Goal: Transaction & Acquisition: Purchase product/service

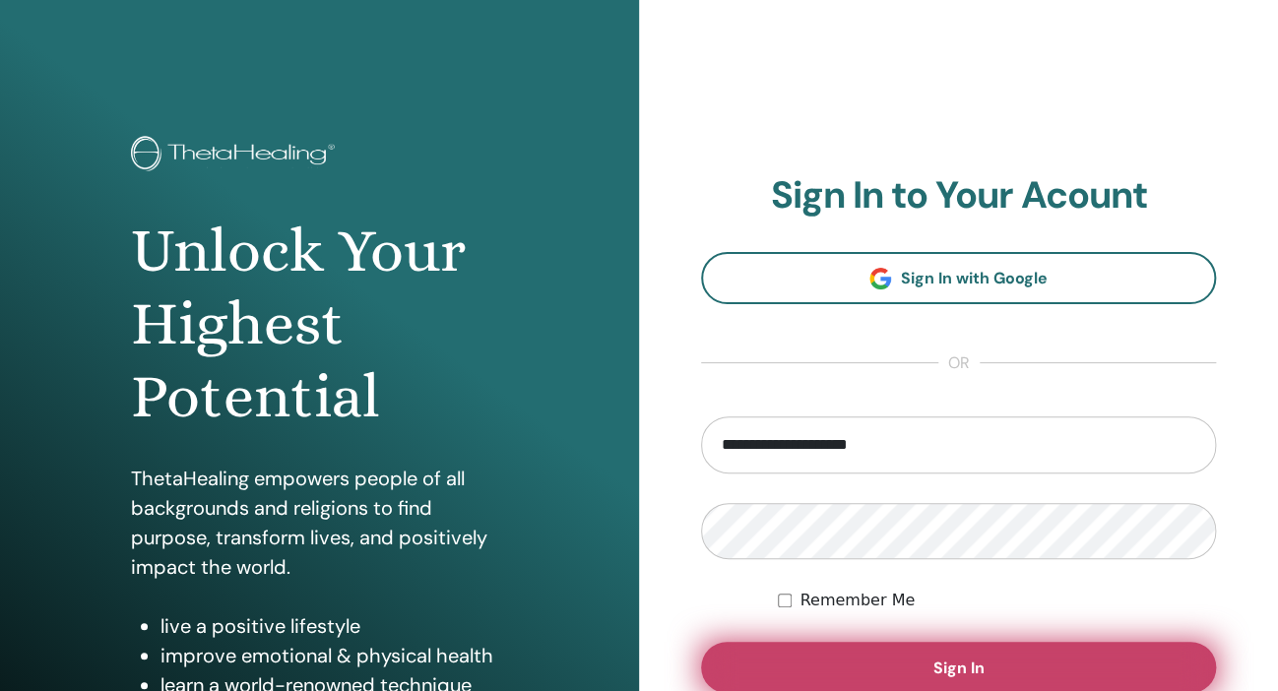
type input "**********"
click at [931, 670] on button "Sign In" at bounding box center [958, 667] width 515 height 51
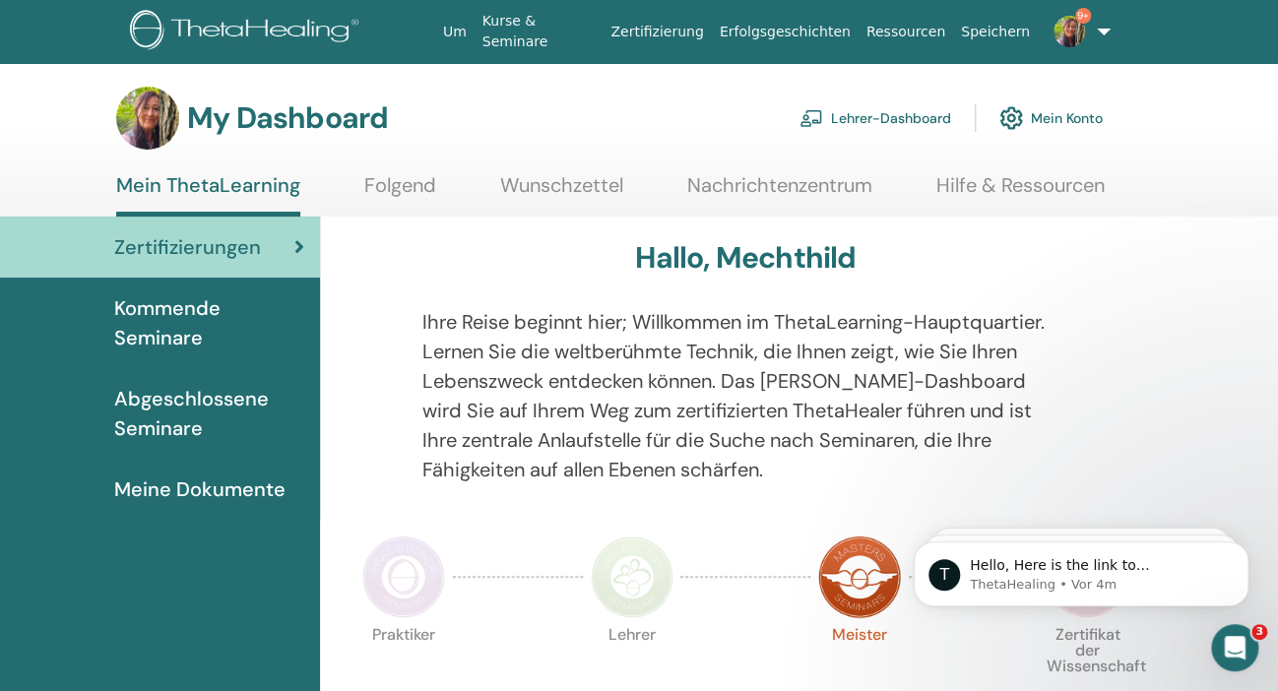
click at [872, 118] on link "Lehrer-Dashboard" at bounding box center [875, 117] width 152 height 43
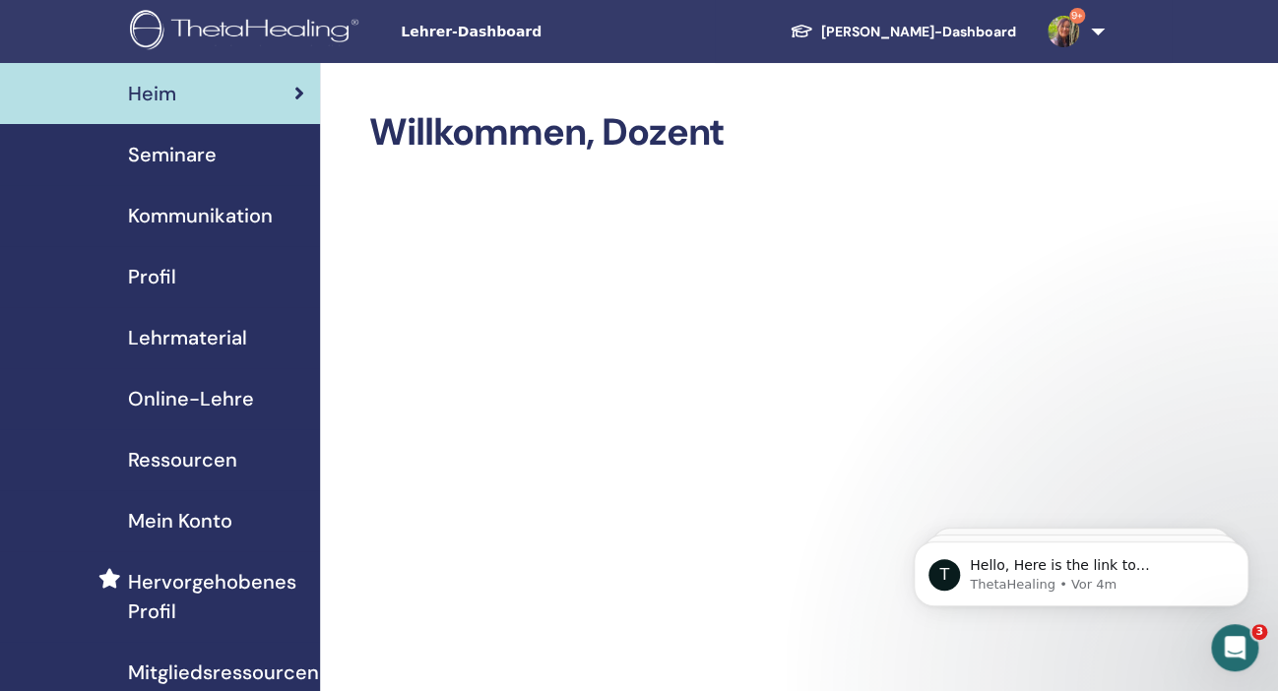
click at [179, 392] on span "Online-Lehre" at bounding box center [191, 399] width 126 height 30
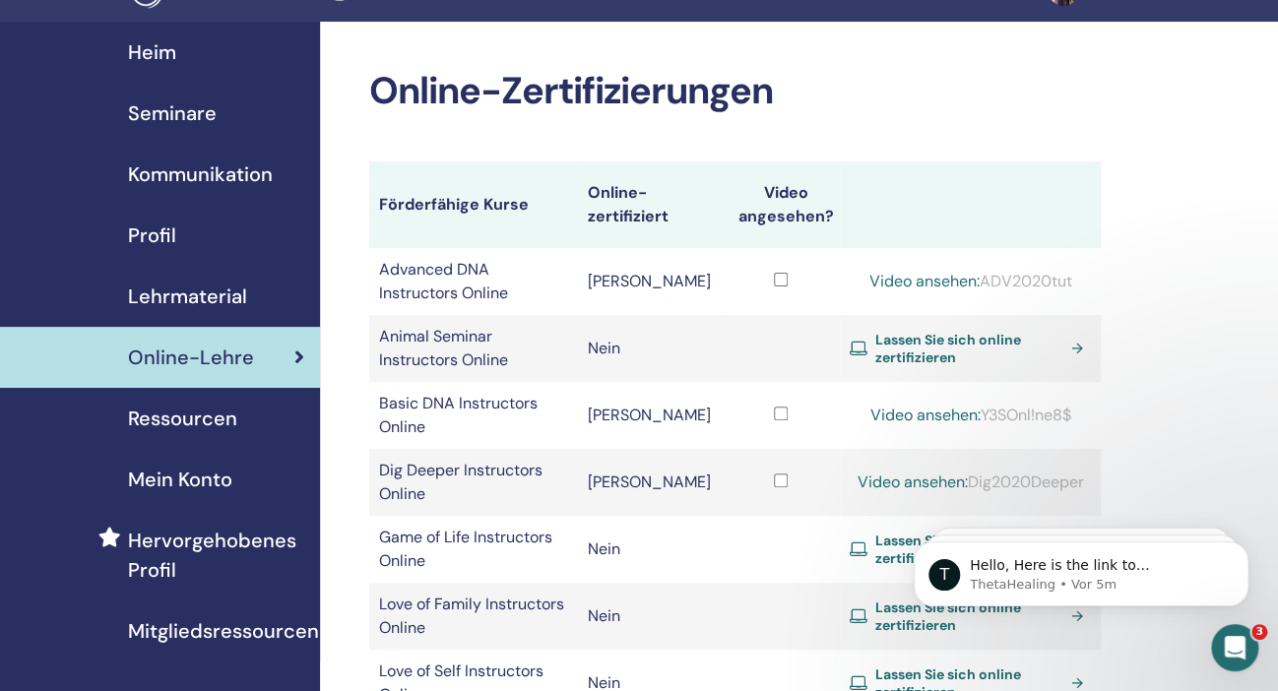
scroll to position [103, 0]
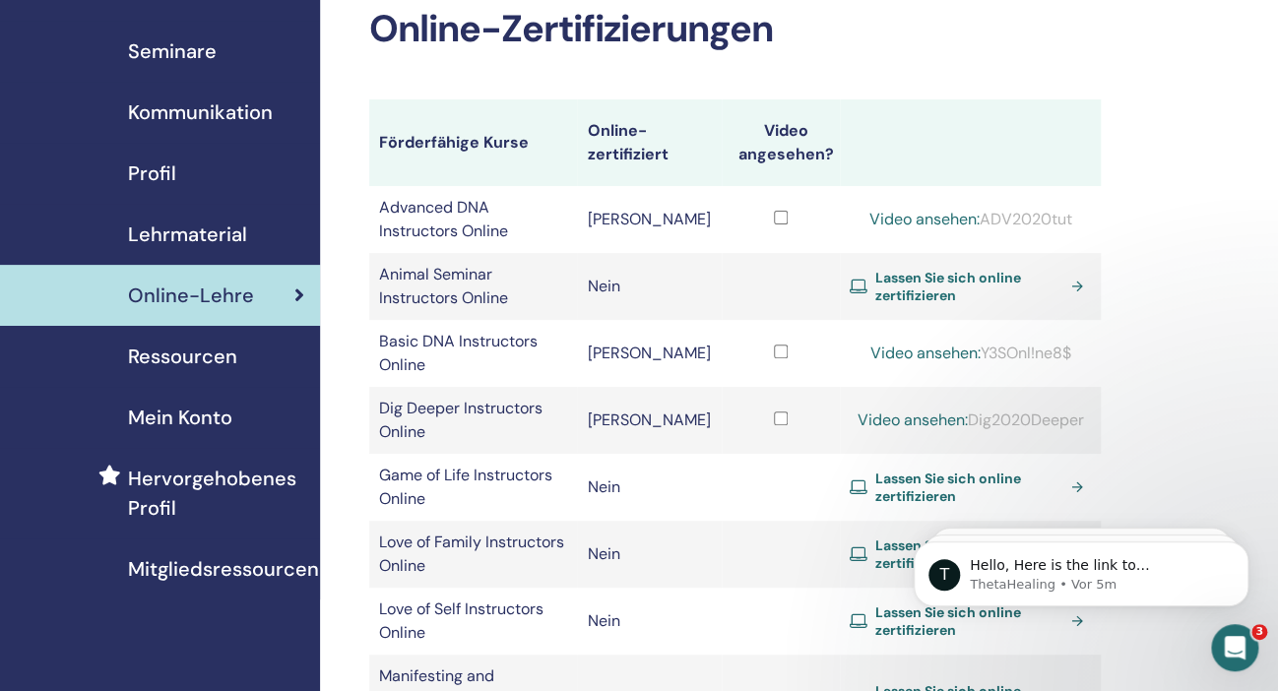
click at [884, 536] on span "Lassen Sie sich online zertifizieren" at bounding box center [969, 553] width 189 height 35
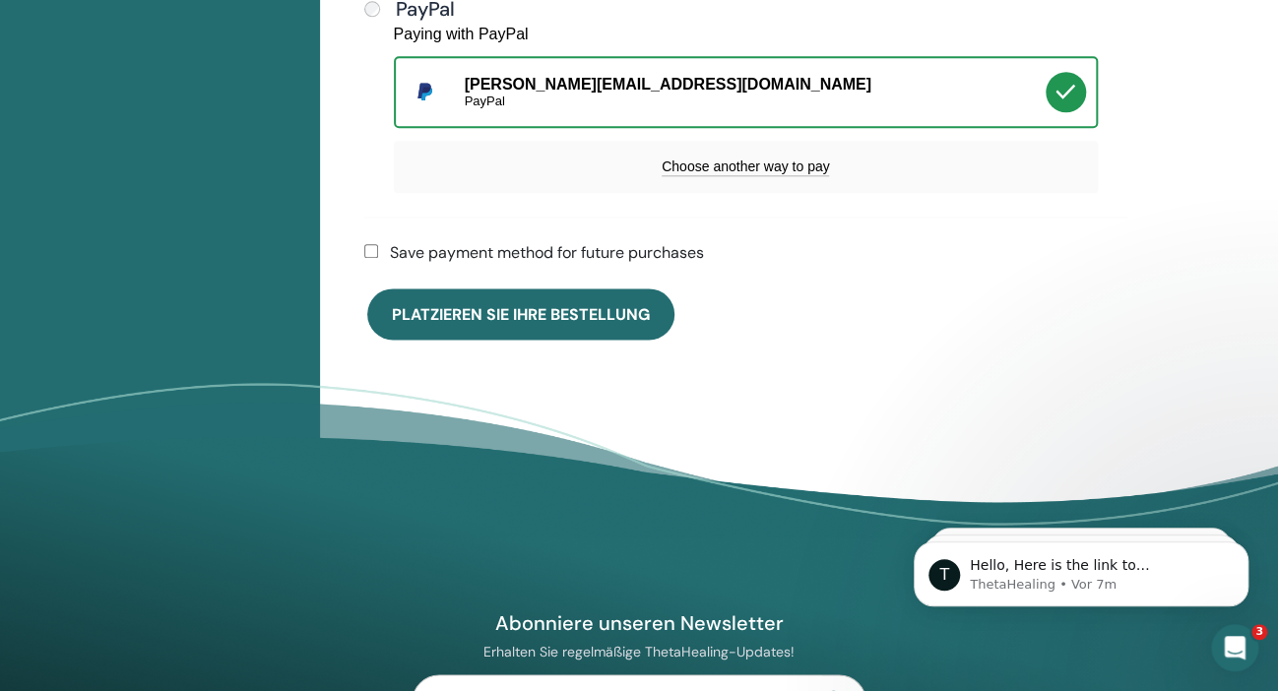
scroll to position [771, 0]
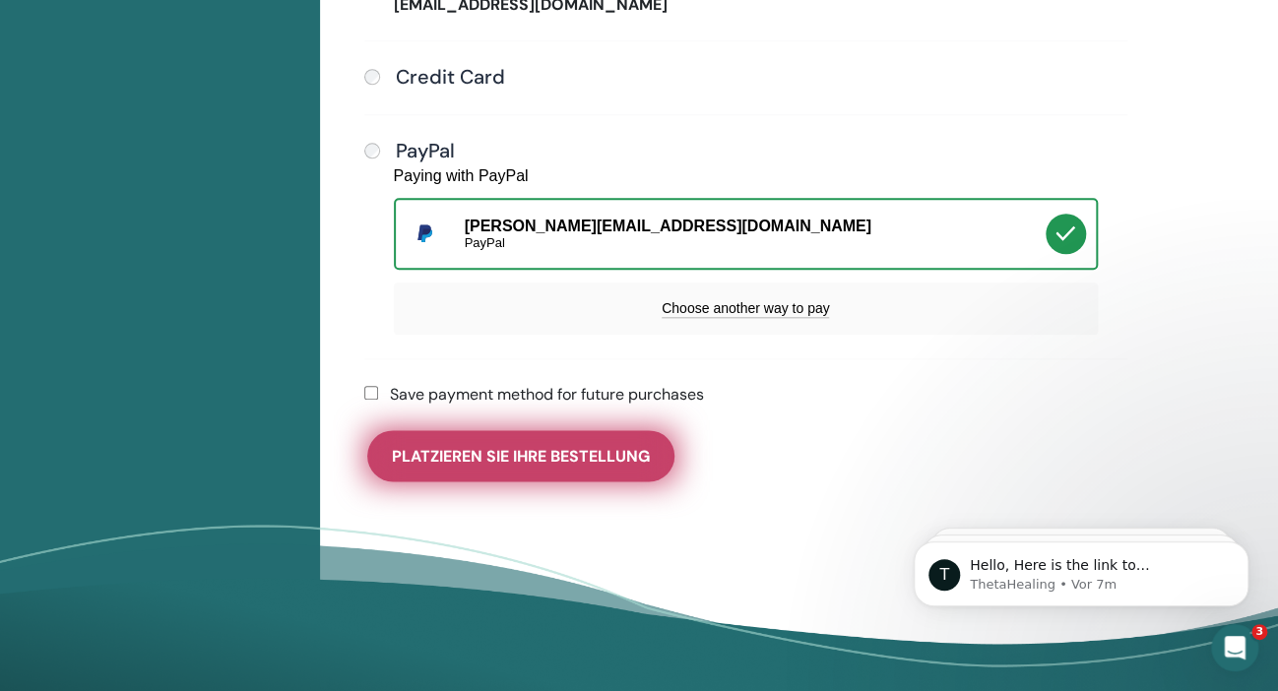
click at [486, 446] on span "Platzieren Sie Ihre Bestellung" at bounding box center [521, 456] width 258 height 21
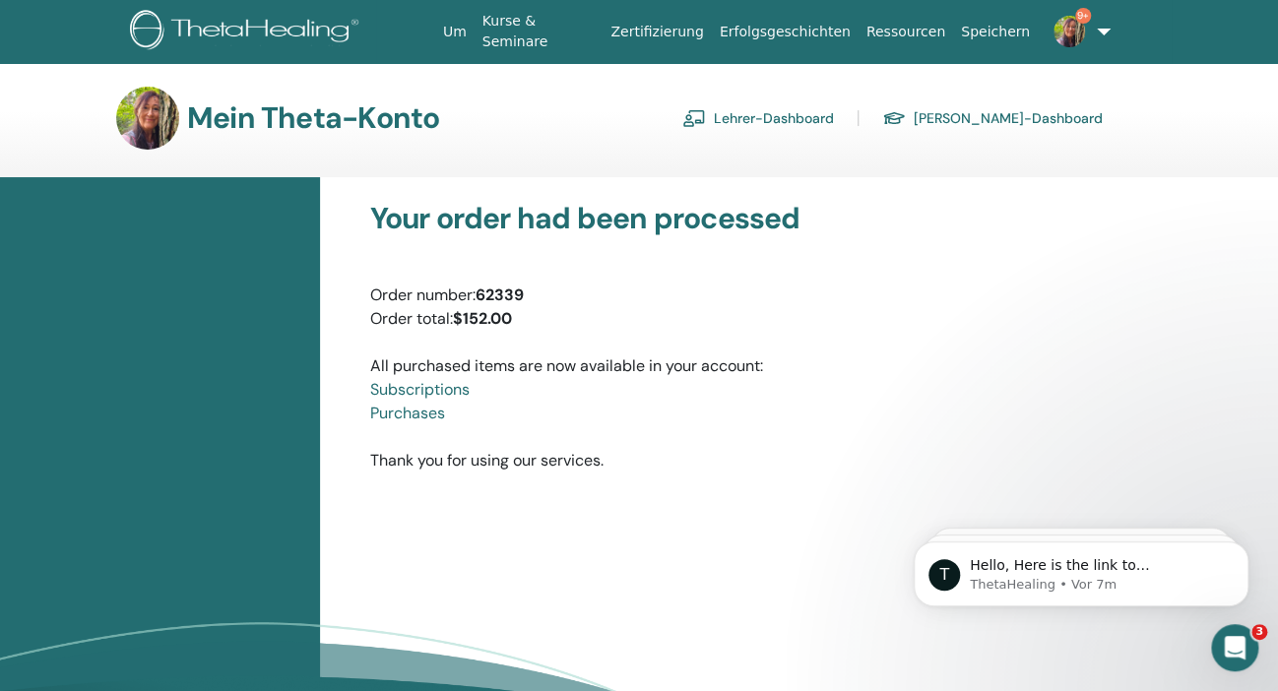
click at [593, 29] on link "Kurse & Seminare" at bounding box center [538, 31] width 129 height 57
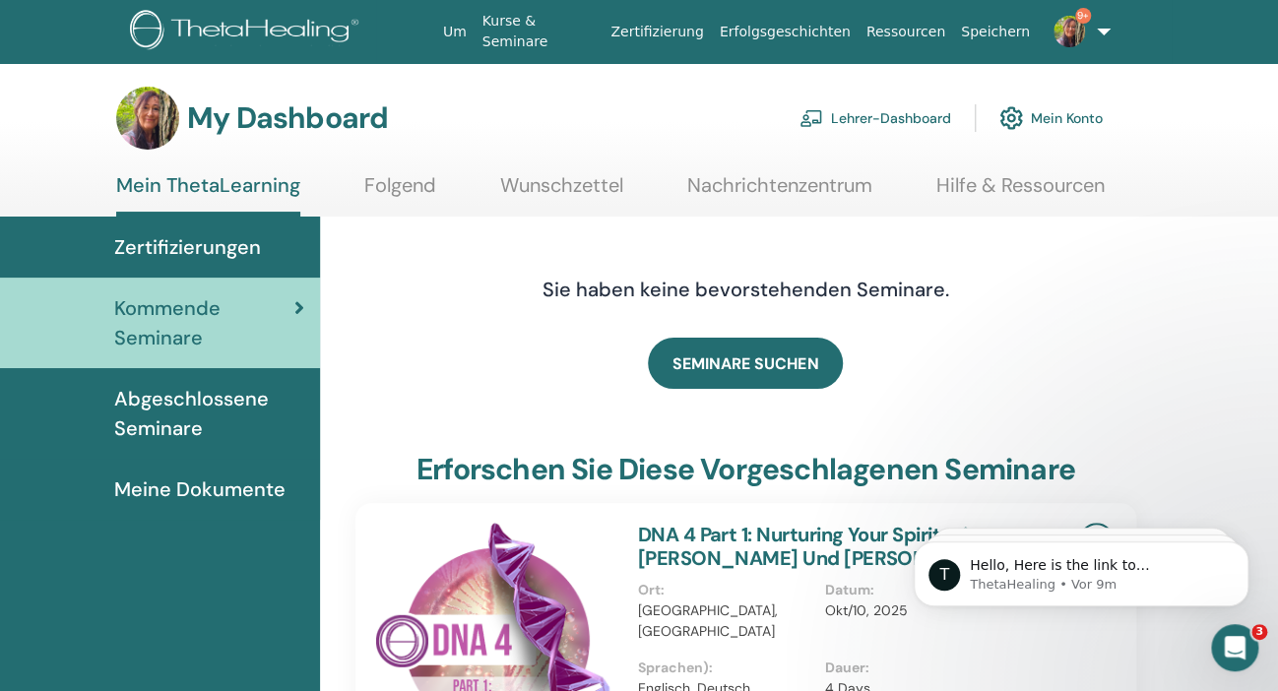
click at [185, 319] on span "Kommende Seminare" at bounding box center [204, 322] width 180 height 59
click at [696, 30] on link "Zertifizierung" at bounding box center [656, 32] width 108 height 36
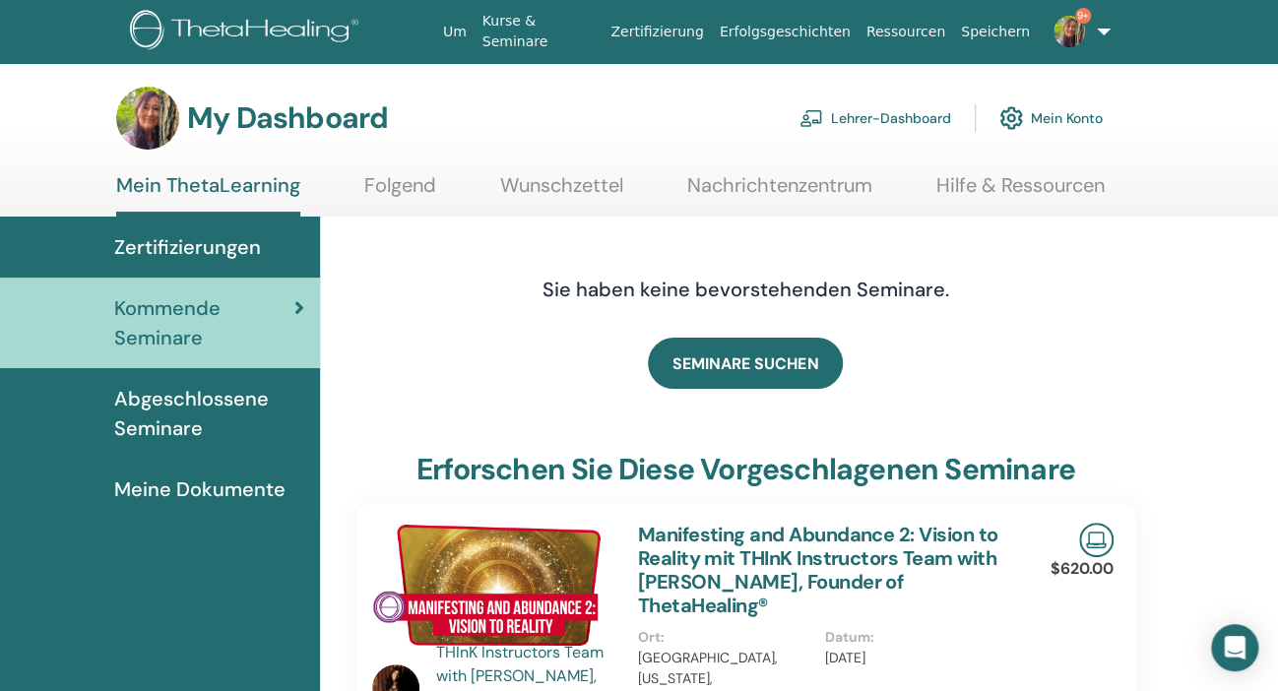
click at [221, 405] on span "Abgeschlossene Seminare" at bounding box center [209, 413] width 190 height 59
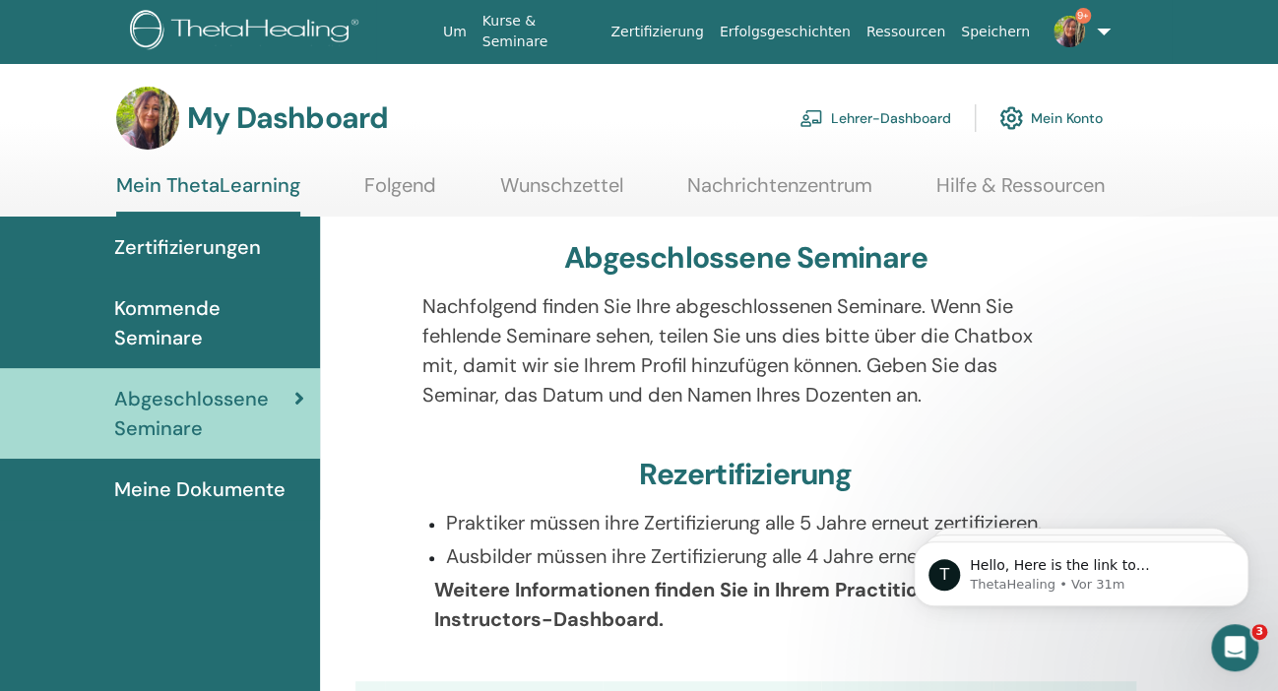
click at [850, 120] on link "Lehrer-Dashboard" at bounding box center [875, 117] width 152 height 43
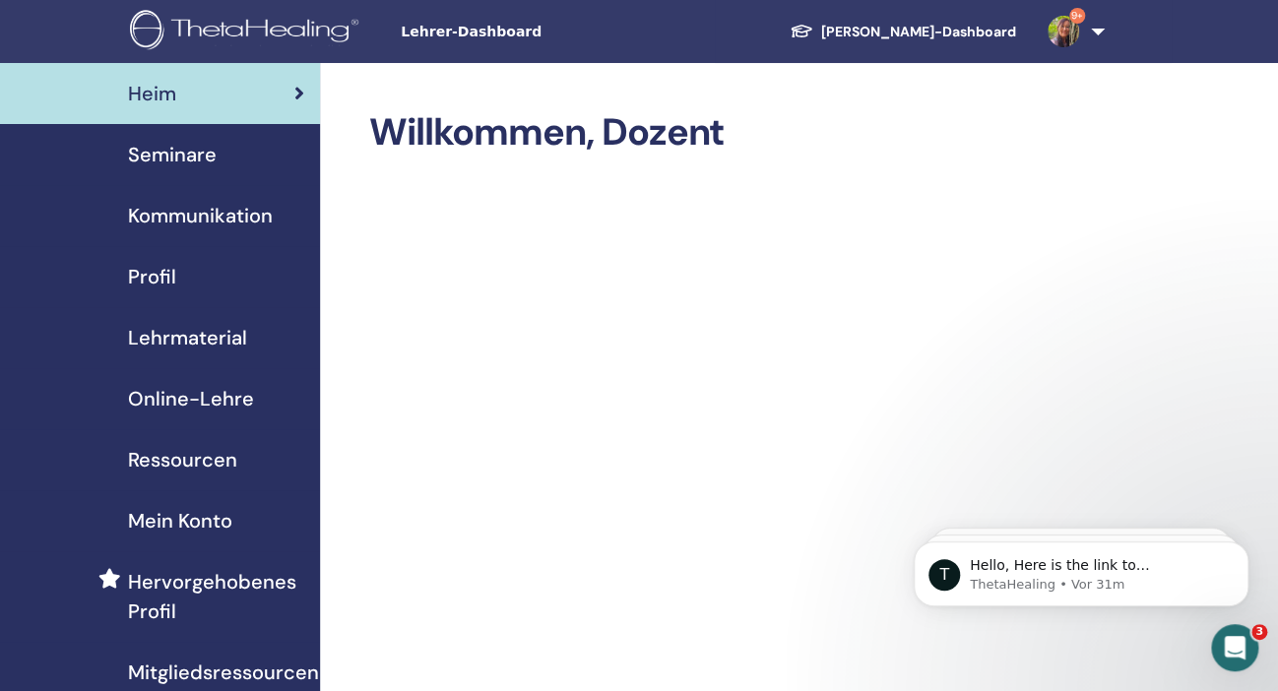
click at [180, 337] on span "Lehrmaterial" at bounding box center [187, 338] width 119 height 30
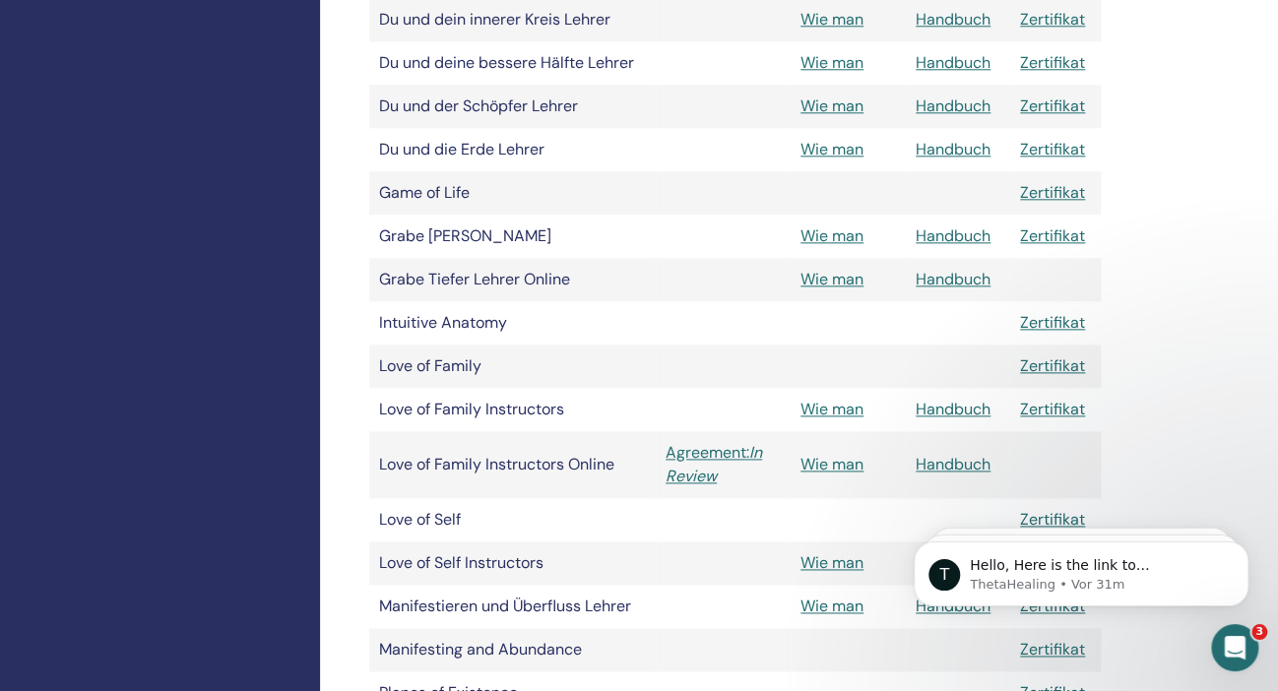
scroll to position [935, 0]
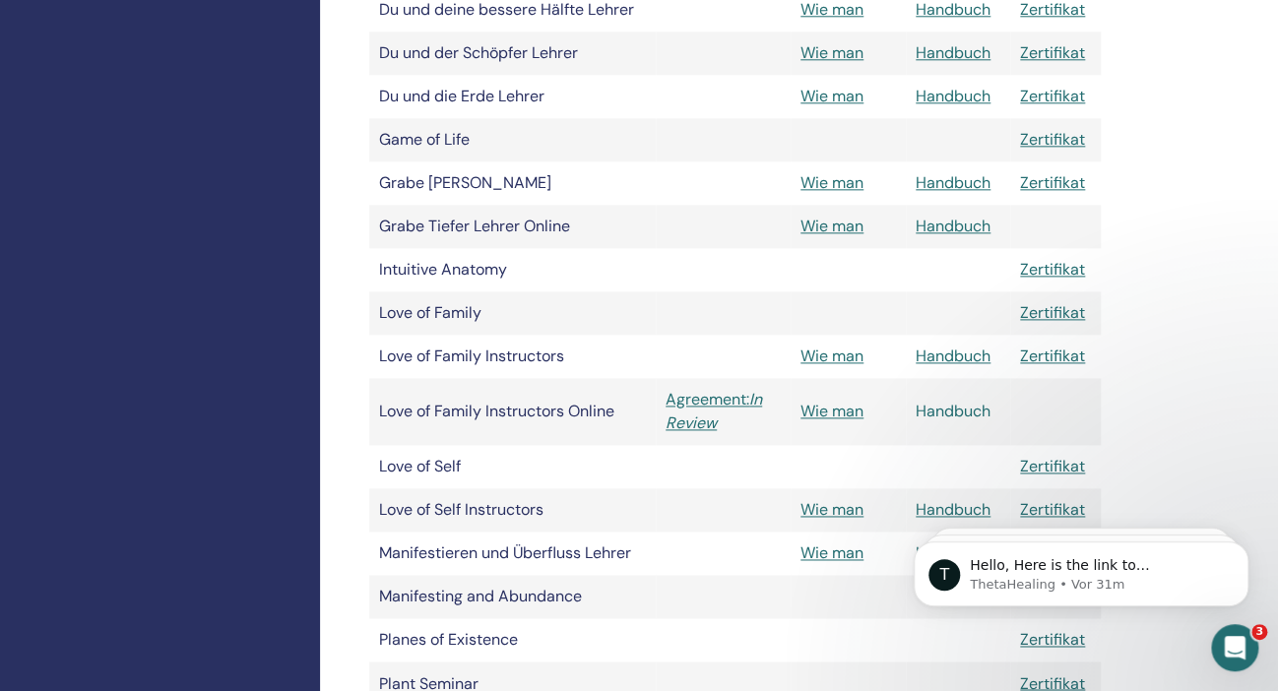
click at [951, 409] on link "Handbuch" at bounding box center [952, 411] width 75 height 21
